Goal: Find specific page/section: Find specific page/section

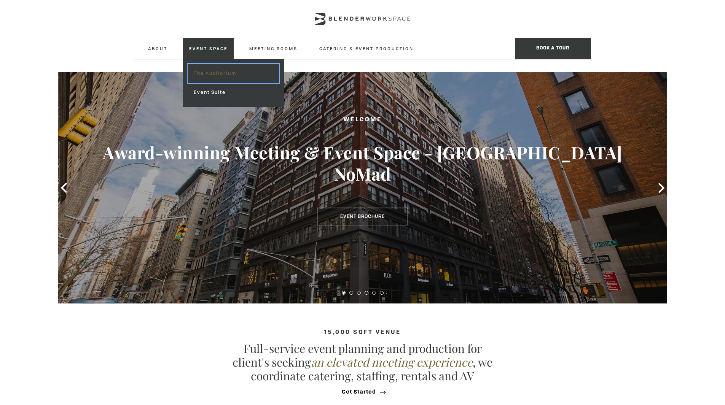
click at [210, 67] on link "The Auditorium" at bounding box center [233, 73] width 91 height 19
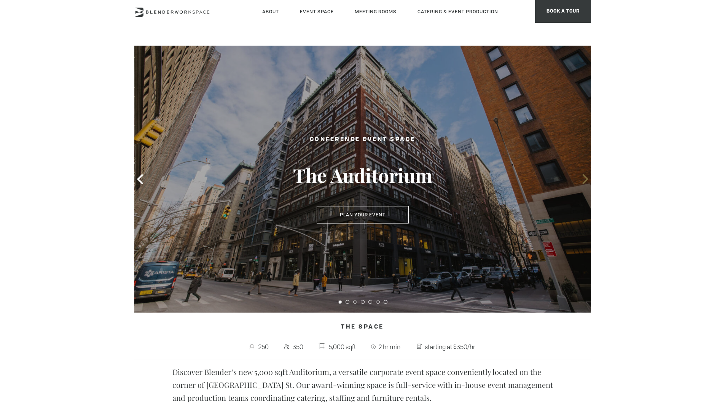
click at [584, 183] on icon at bounding box center [585, 179] width 6 height 10
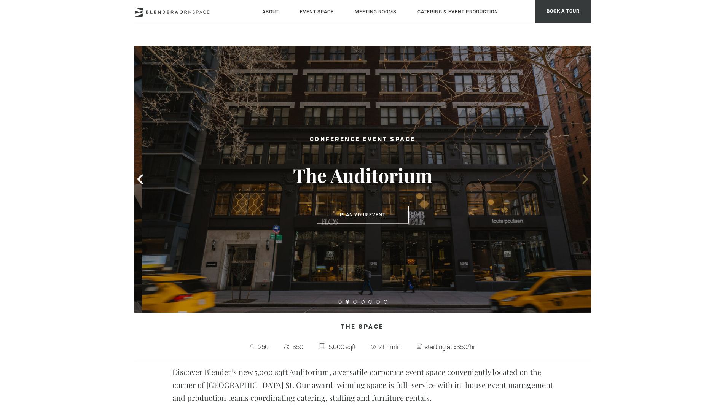
click at [584, 183] on icon at bounding box center [585, 179] width 6 height 10
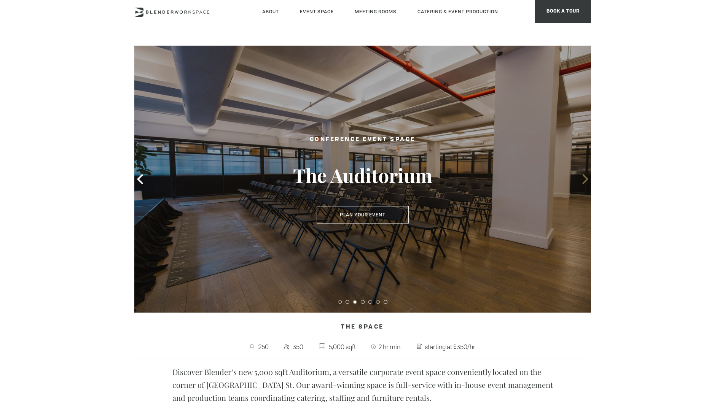
click at [584, 183] on icon at bounding box center [585, 179] width 6 height 10
